Goal: Task Accomplishment & Management: Use online tool/utility

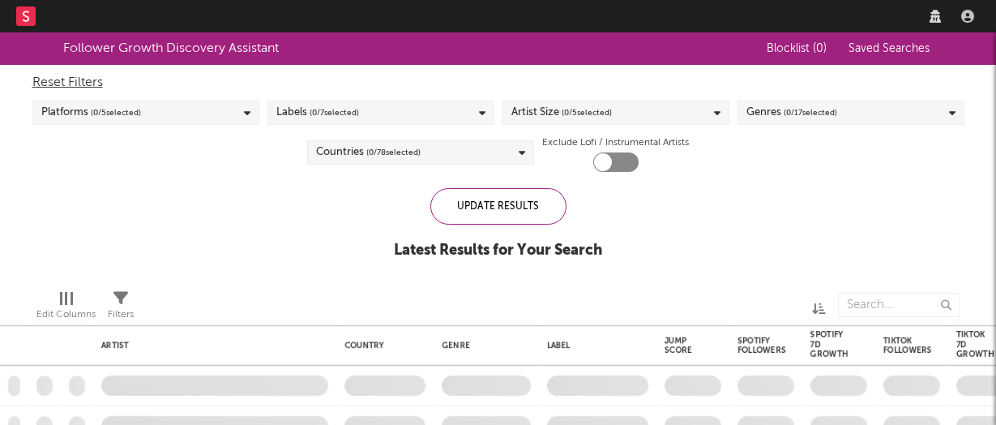
checkbox input "true"
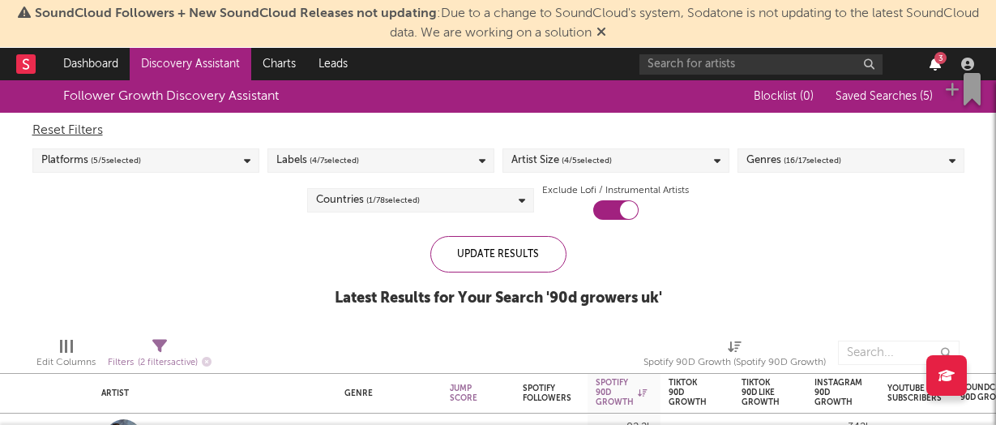
click at [934, 63] on icon "button" at bounding box center [935, 64] width 11 height 13
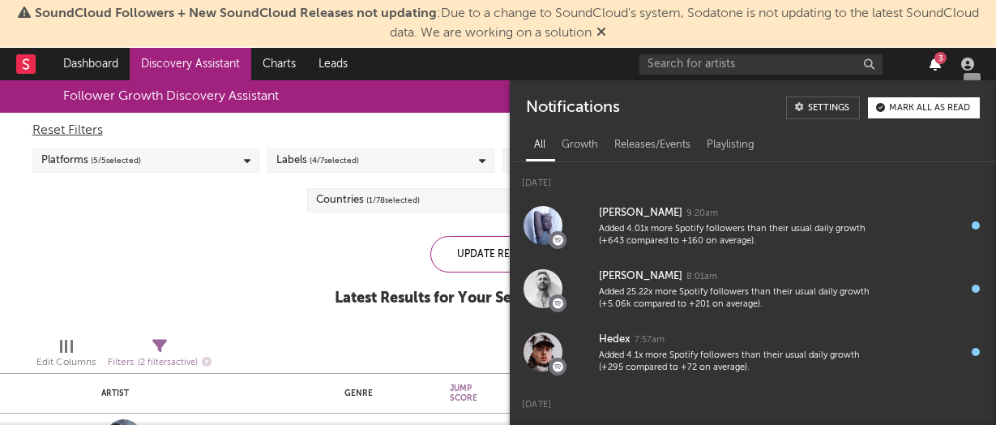
click at [934, 65] on icon "button" at bounding box center [935, 64] width 11 height 13
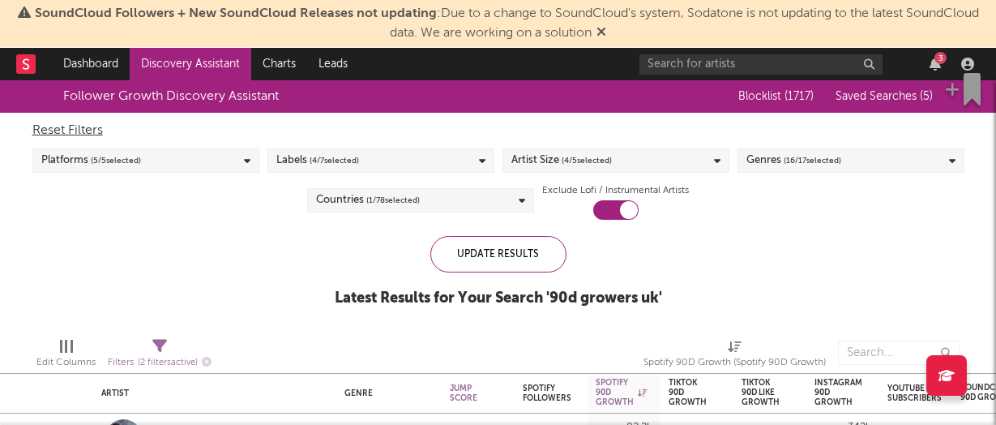
click at [602, 32] on icon at bounding box center [602, 31] width 10 height 13
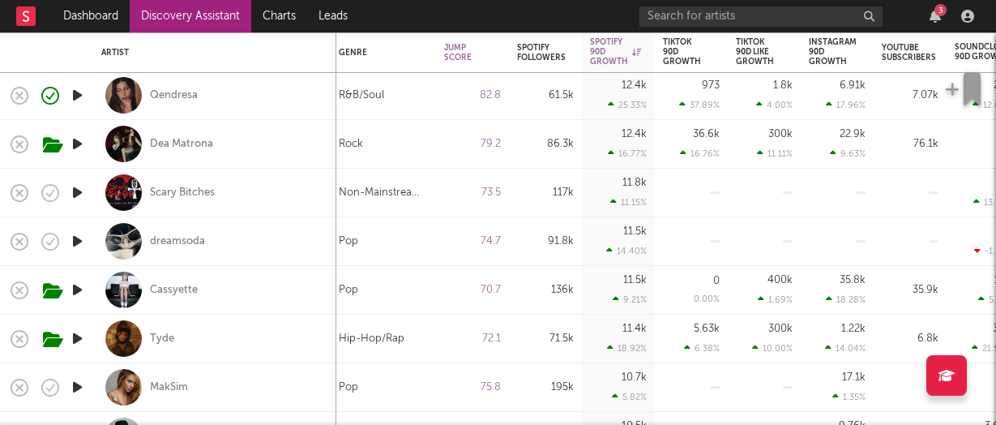
click at [932, 3] on div "3" at bounding box center [810, 16] width 341 height 32
click at [936, 13] on div "3" at bounding box center [941, 10] width 12 height 12
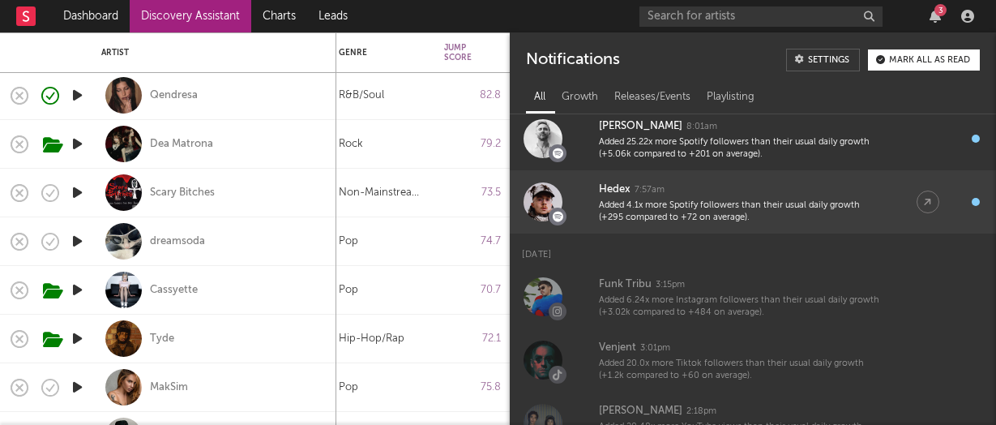
scroll to position [132, 0]
